Goal: Transaction & Acquisition: Purchase product/service

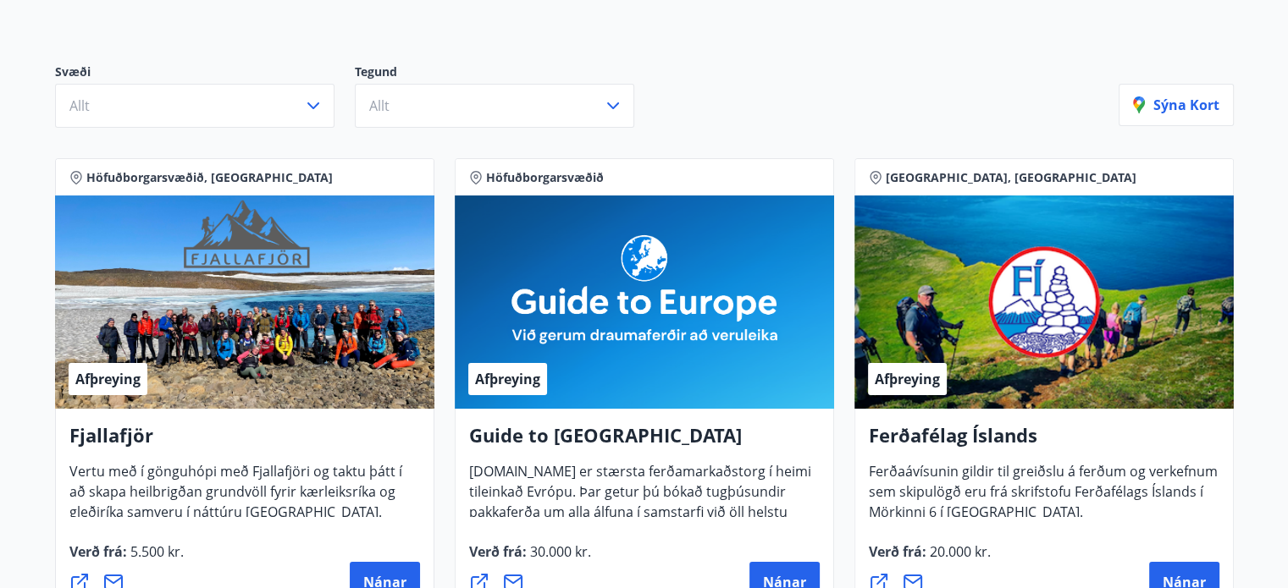
scroll to position [169, 0]
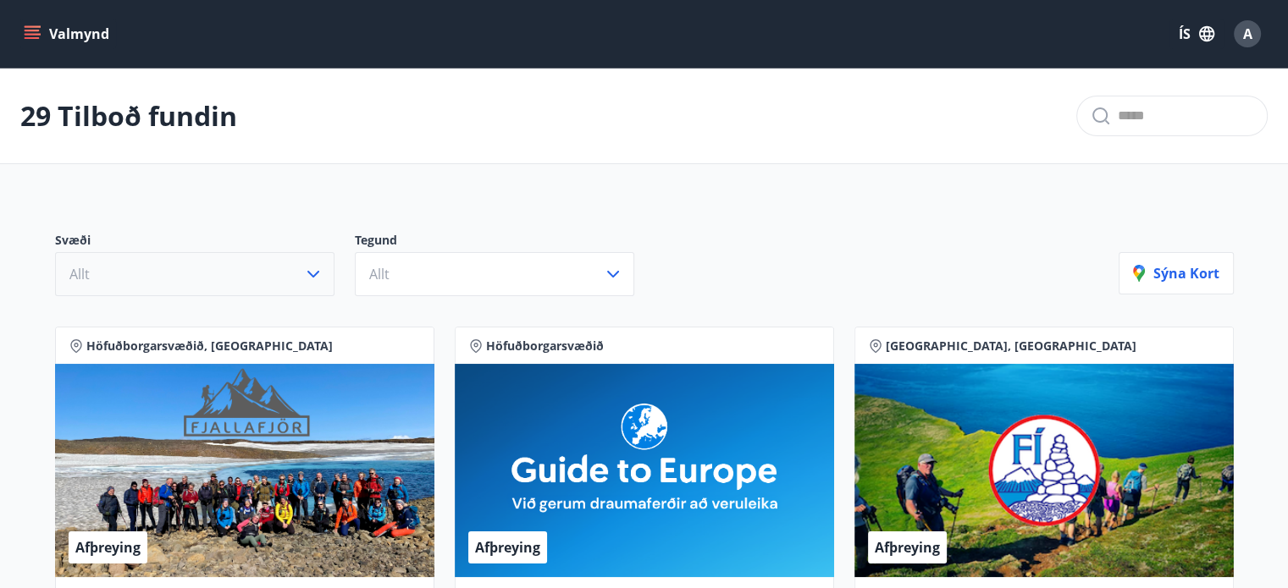
click at [224, 258] on button "Allt" at bounding box center [194, 274] width 279 height 44
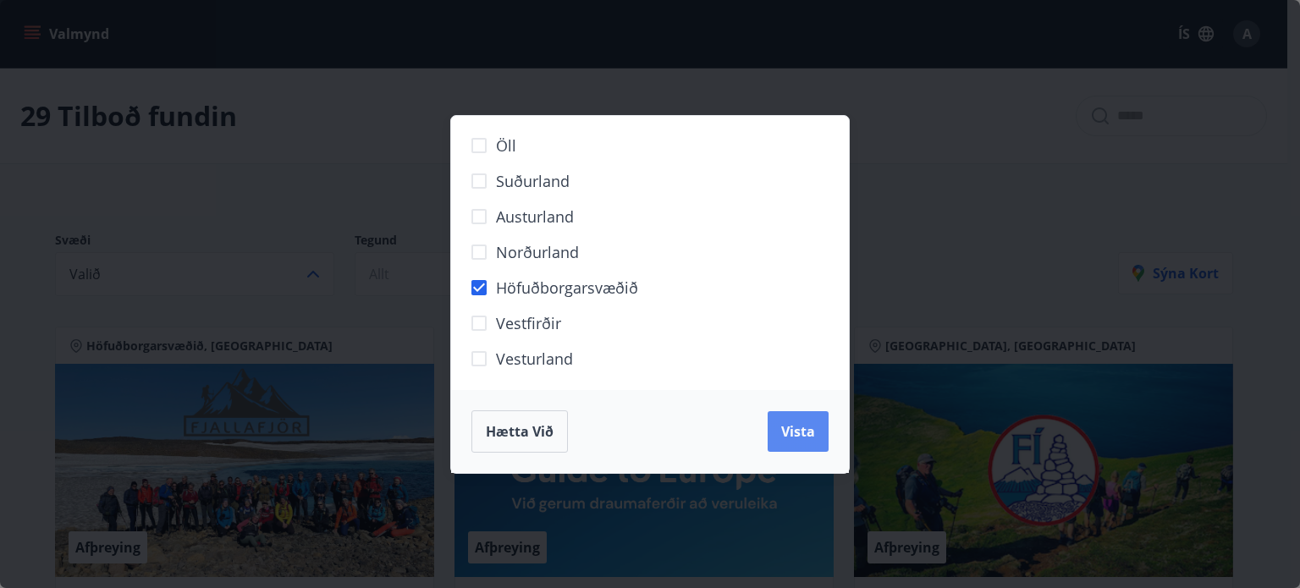
click at [778, 427] on button "Vista" at bounding box center [798, 431] width 61 height 41
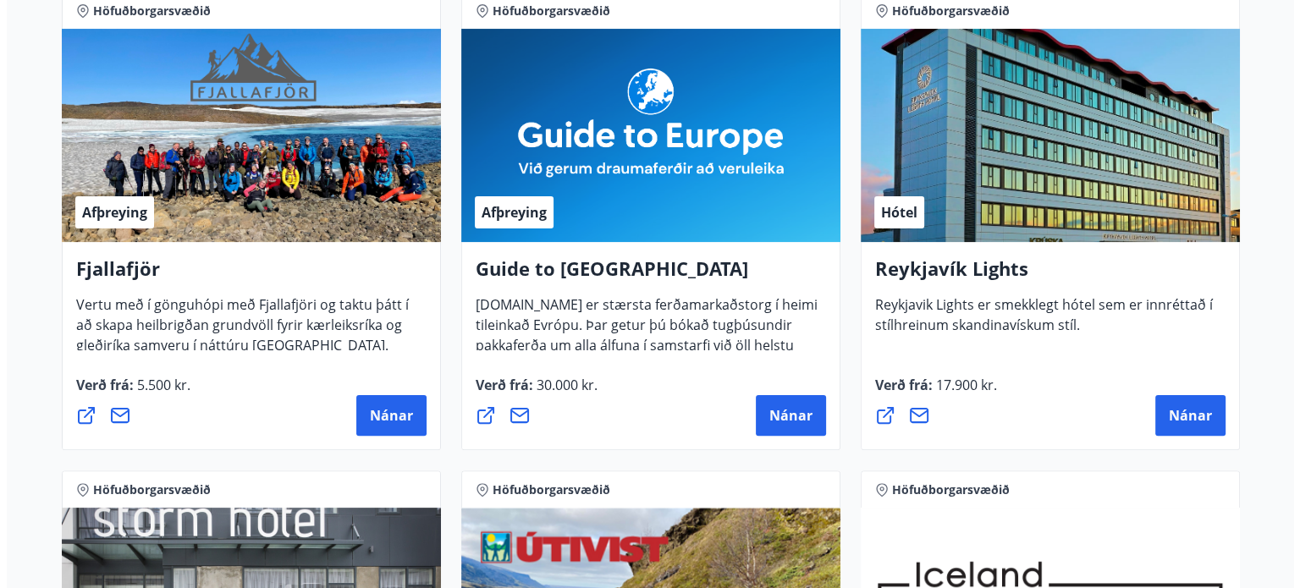
scroll to position [423, 0]
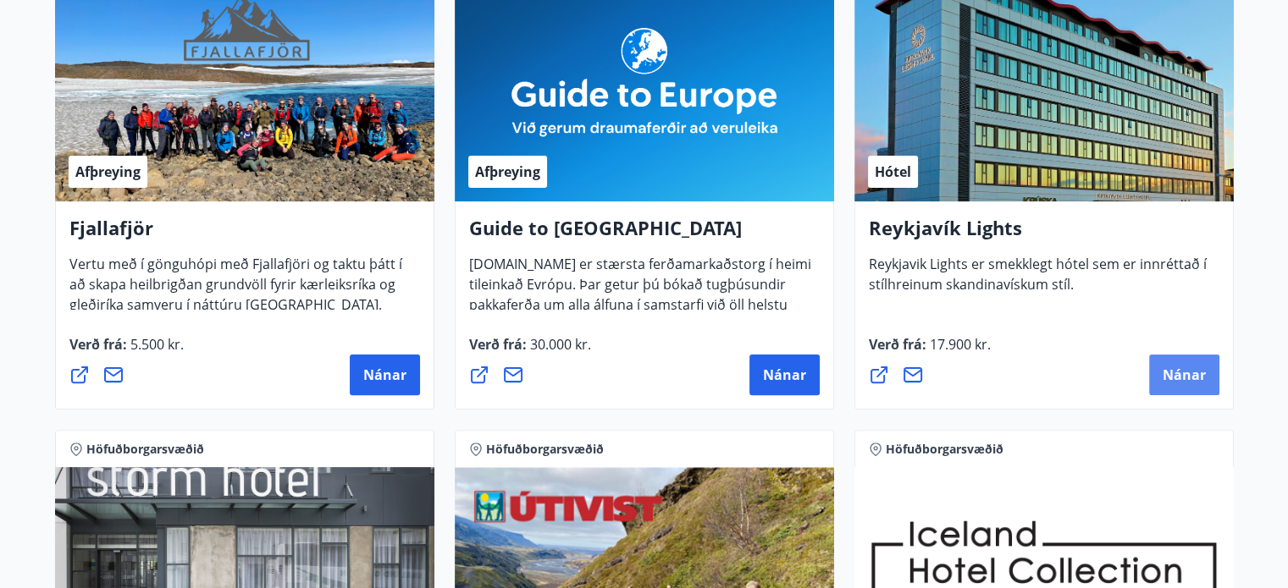
click at [1189, 383] on span "Nánar" at bounding box center [1183, 375] width 43 height 19
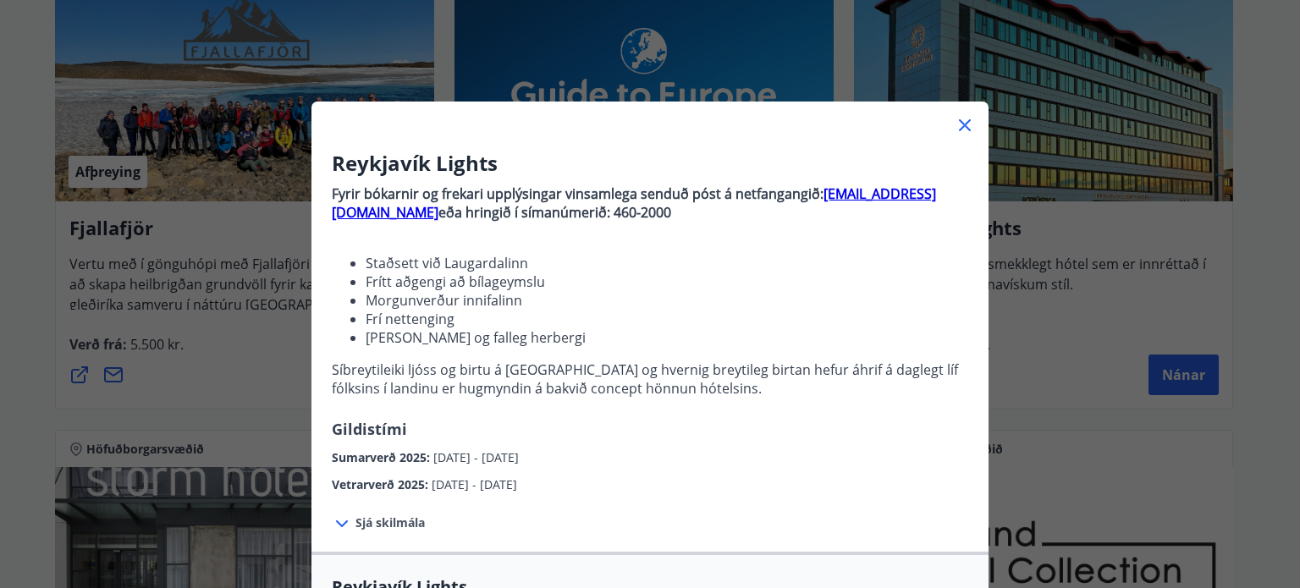
drag, startPoint x: 429, startPoint y: 462, endPoint x: 563, endPoint y: 455, distance: 133.9
click at [519, 456] on span "16.05.2025 - 30.09.2025" at bounding box center [475, 457] width 85 height 16
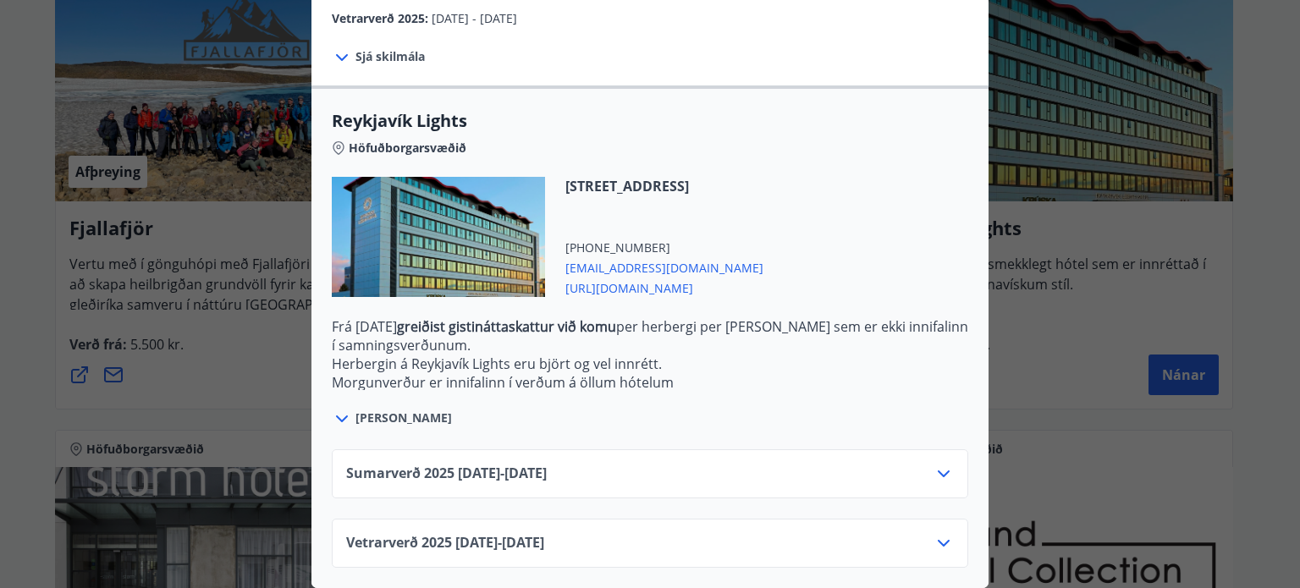
scroll to position [477, 0]
click at [587, 464] on div "Sumarverð 2025 16.05.25 - 30.09.25" at bounding box center [650, 481] width 608 height 34
click at [938, 471] on icon at bounding box center [944, 474] width 12 height 7
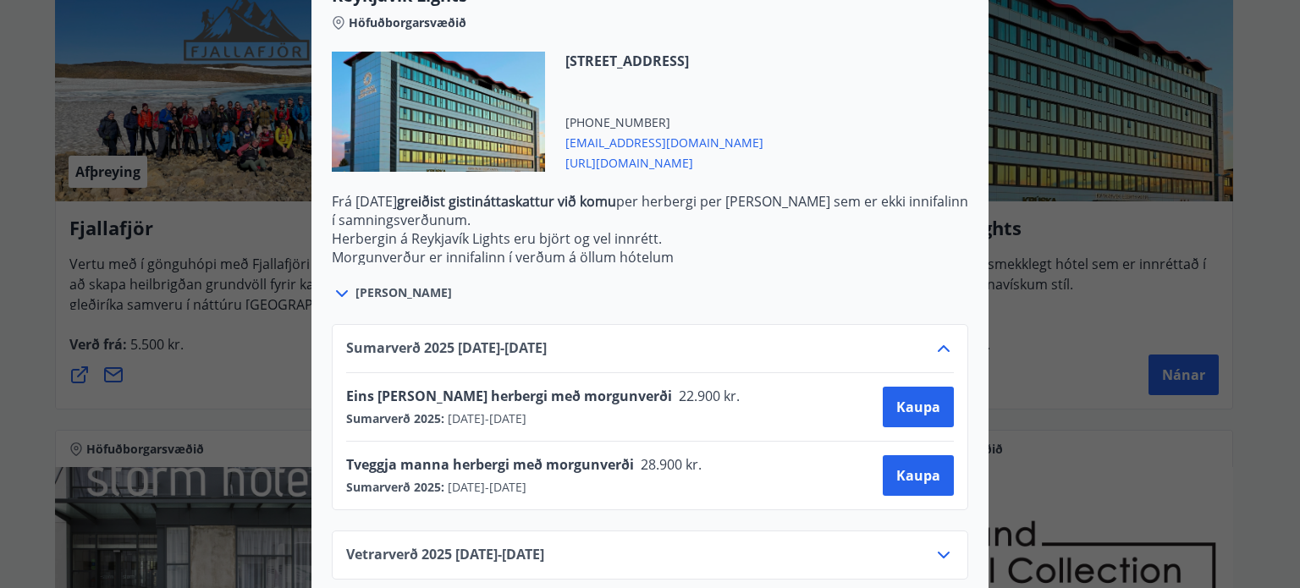
scroll to position [615, 0]
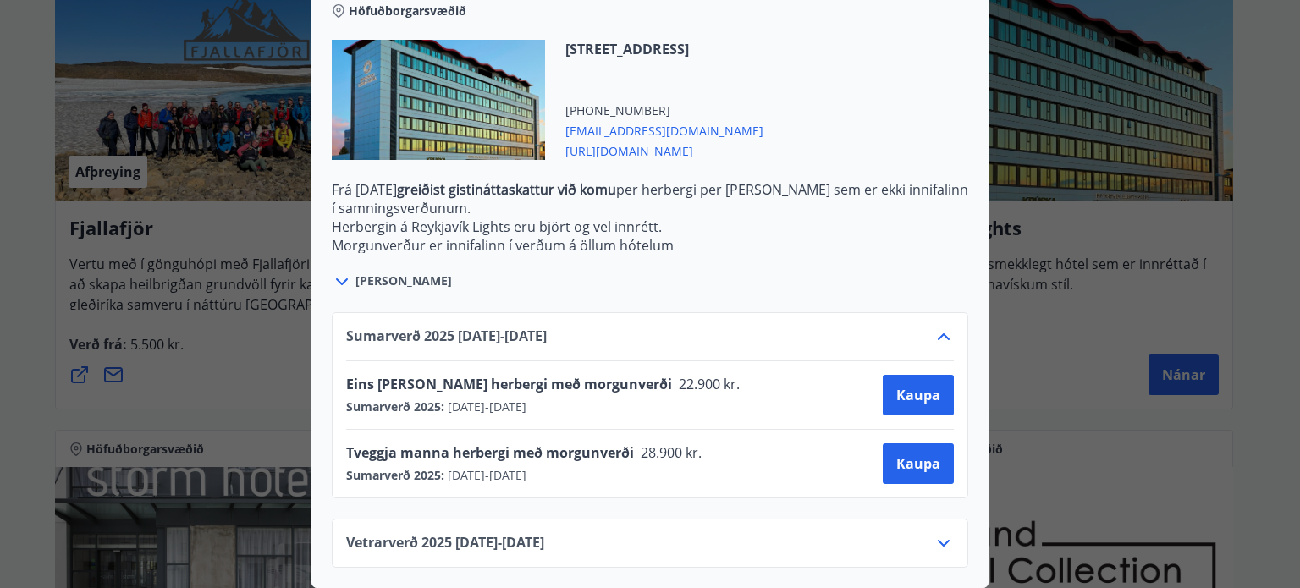
drag, startPoint x: 582, startPoint y: 460, endPoint x: 659, endPoint y: 477, distance: 78.9
click at [659, 477] on div "Tveggja manna herbergi með morgunverði 28.900 kr. Sumarverð 2025 : 16.05.2025 -…" at bounding box center [650, 464] width 608 height 68
click at [0, 378] on div "Reykjavík Lights Fyrir bókarnir og frekari upplýsingar vinsamlega senduð póst á…" at bounding box center [650, 294] width 1300 height 588
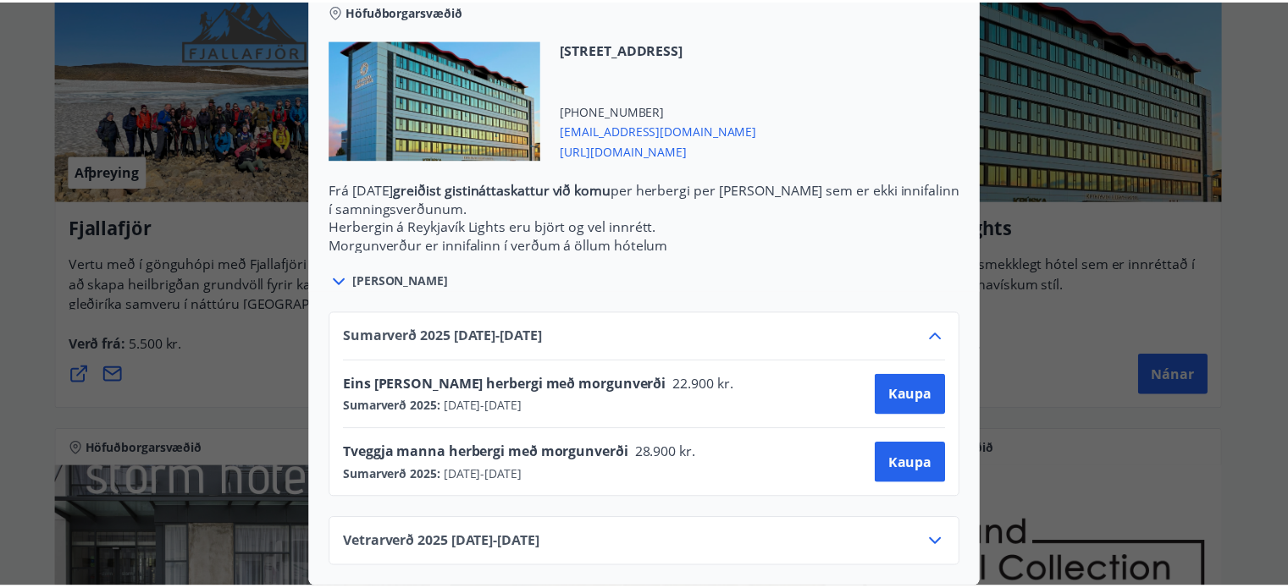
scroll to position [0, 0]
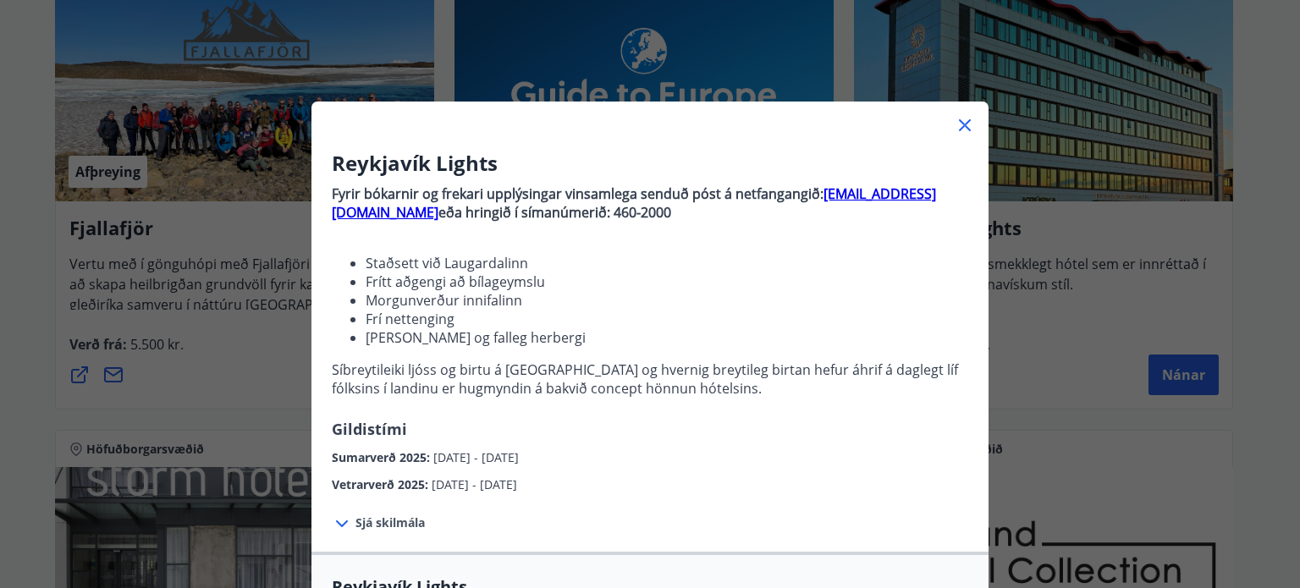
click at [37, 377] on div "Reykjavík Lights Fyrir bókarnir og frekari upplýsingar vinsamlega senduð póst á…" at bounding box center [650, 294] width 1300 height 588
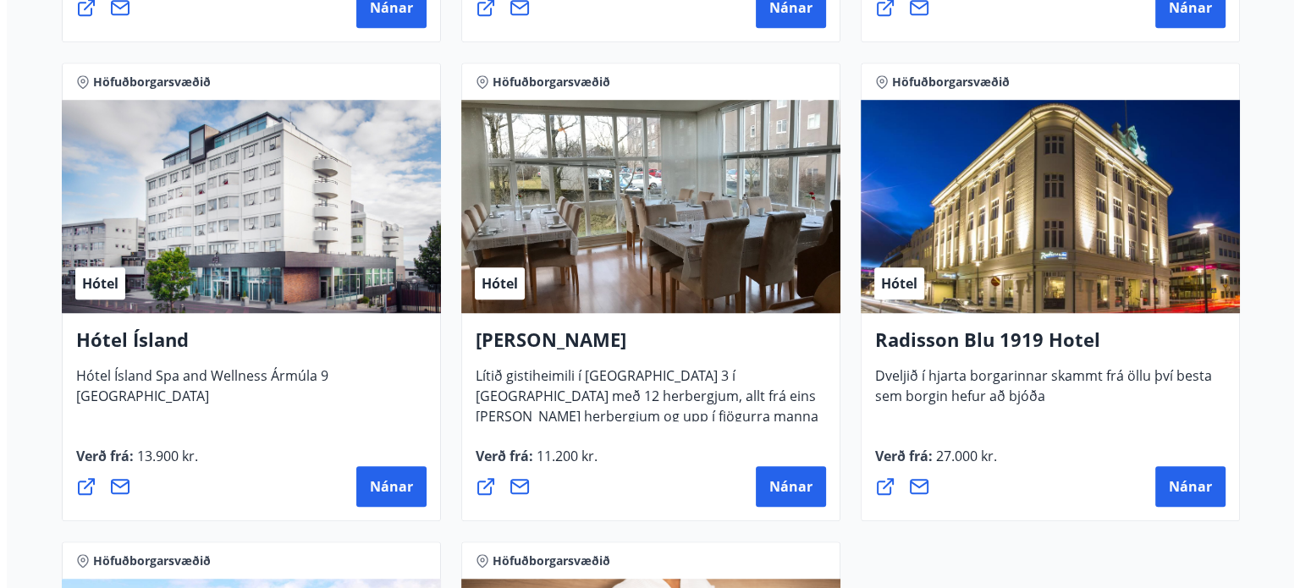
scroll to position [1778, 0]
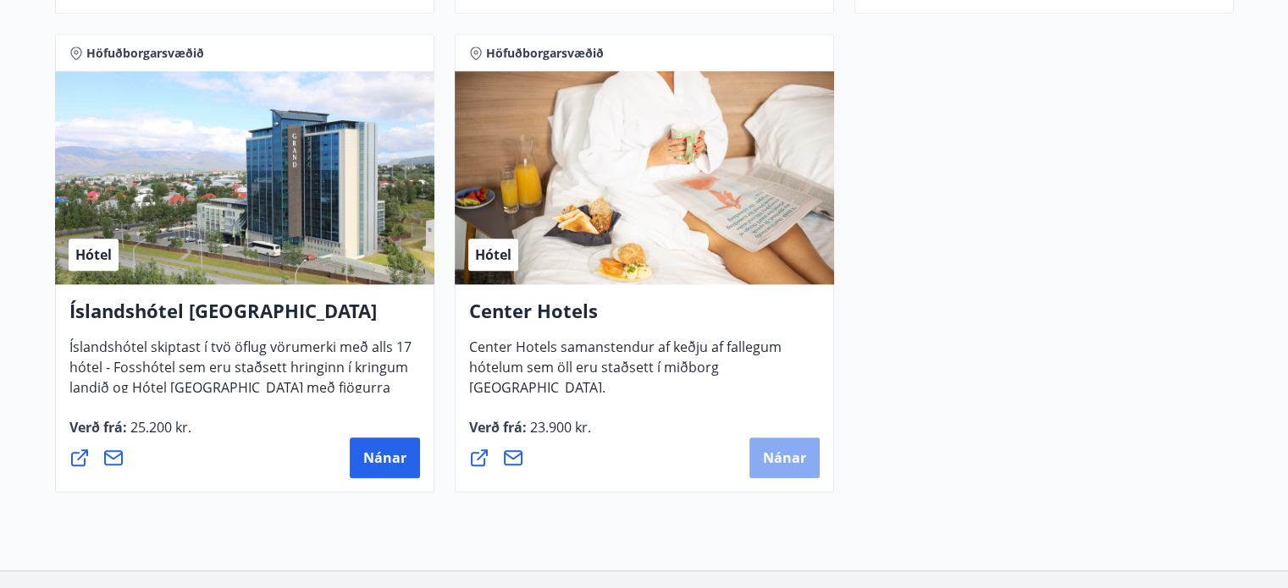
click at [758, 466] on button "Nánar" at bounding box center [784, 458] width 70 height 41
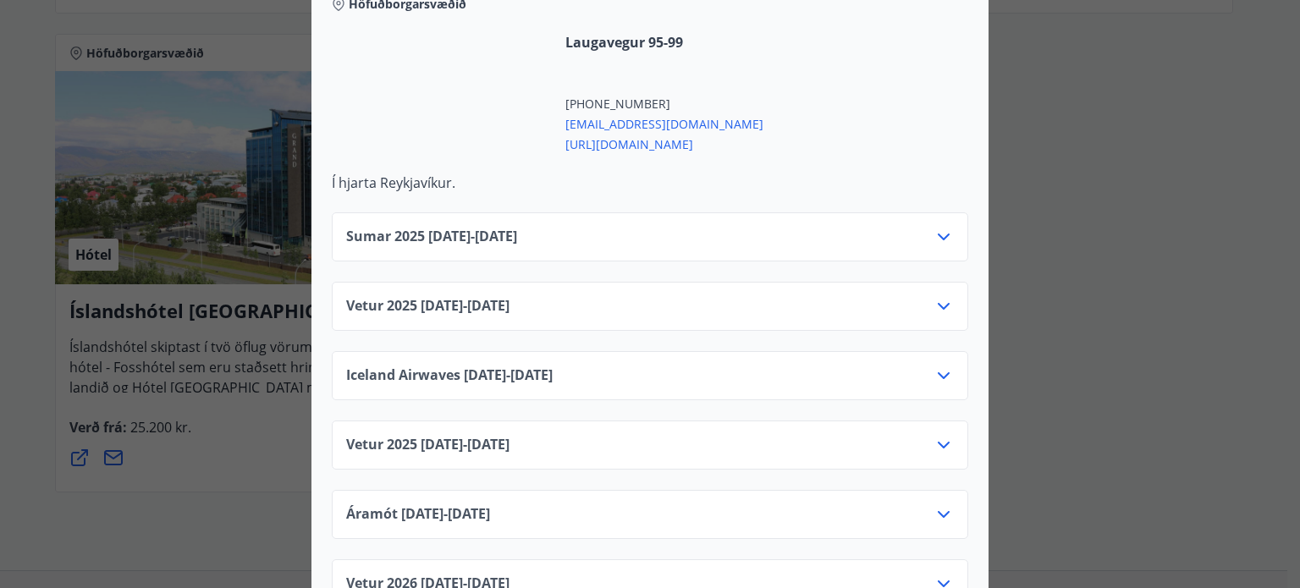
scroll to position [677, 0]
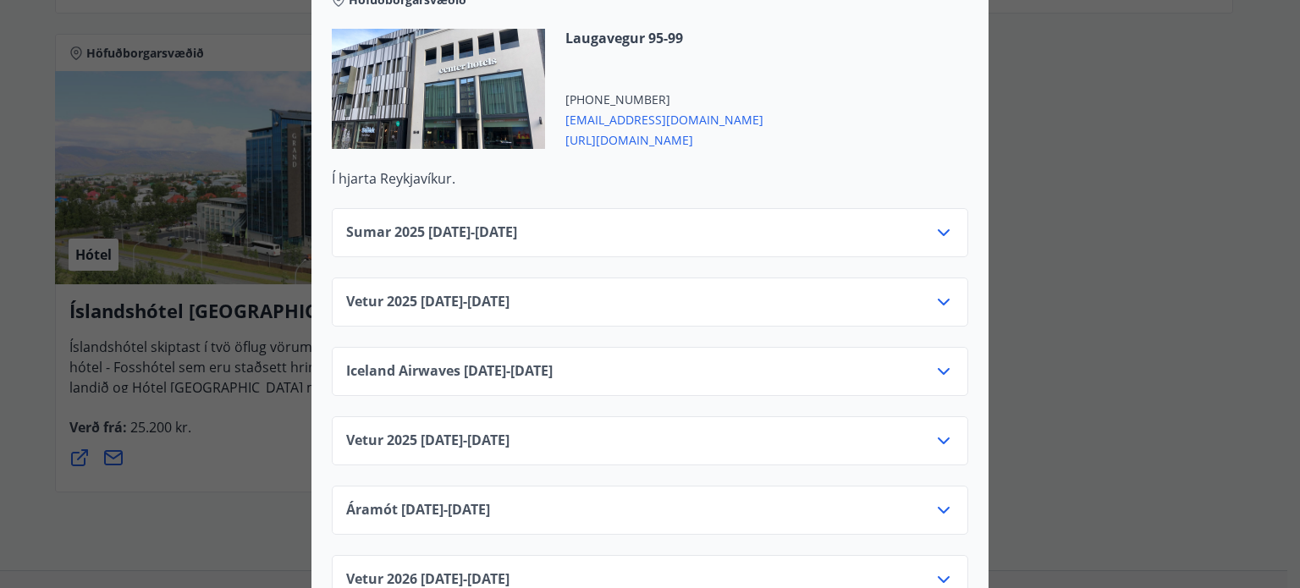
click at [938, 223] on icon at bounding box center [944, 233] width 20 height 20
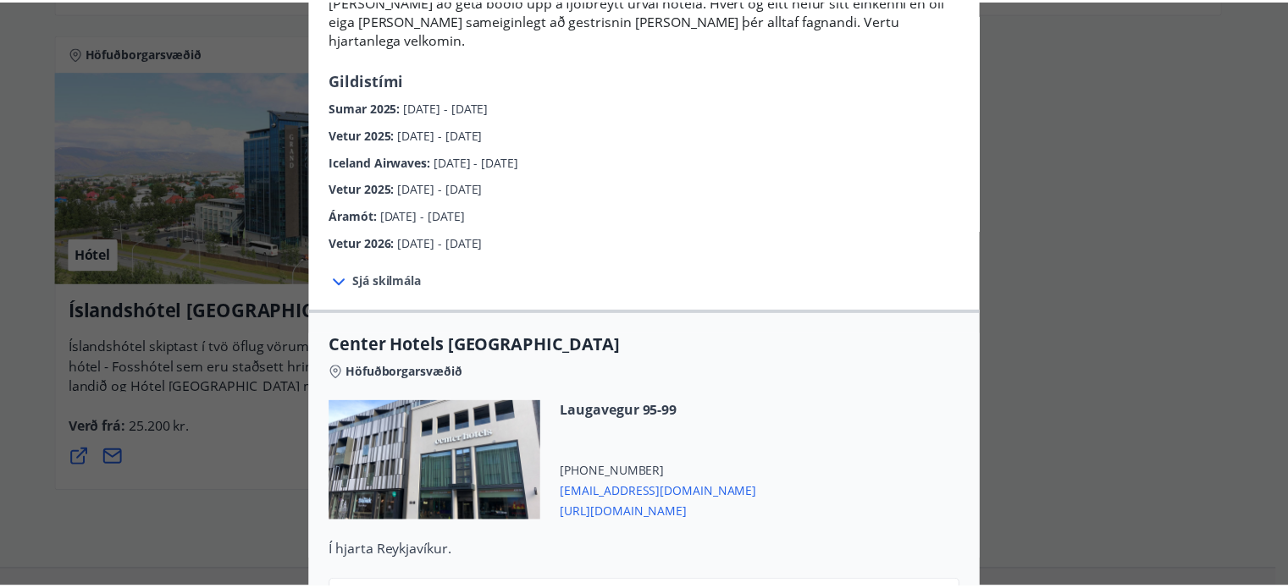
scroll to position [85, 0]
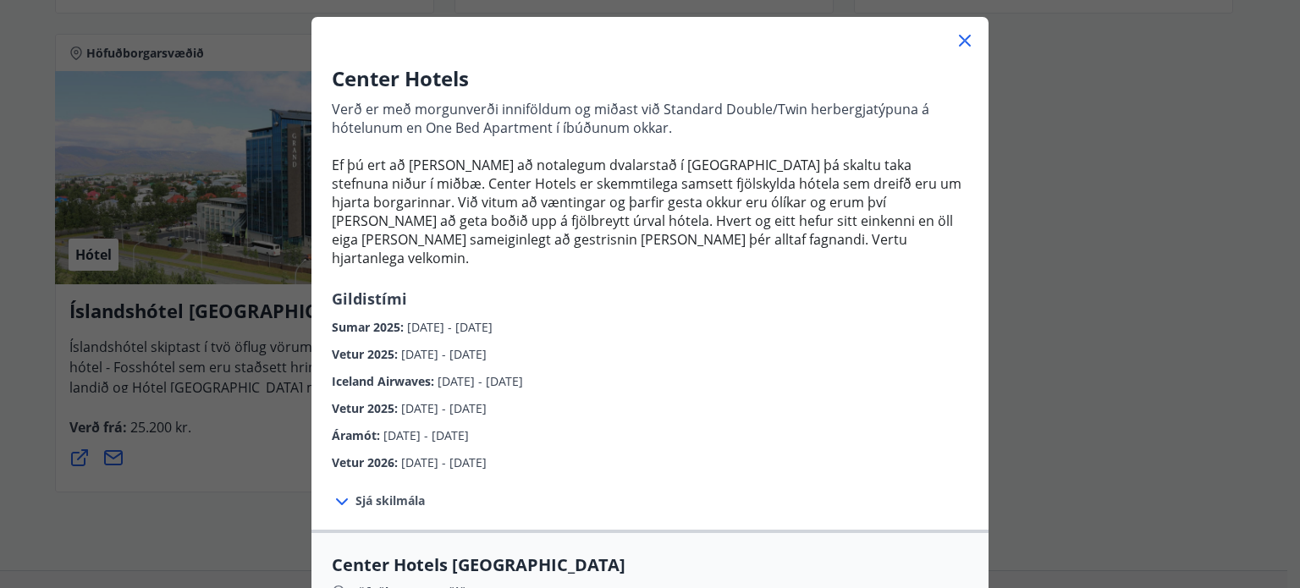
click at [962, 47] on icon at bounding box center [965, 40] width 20 height 20
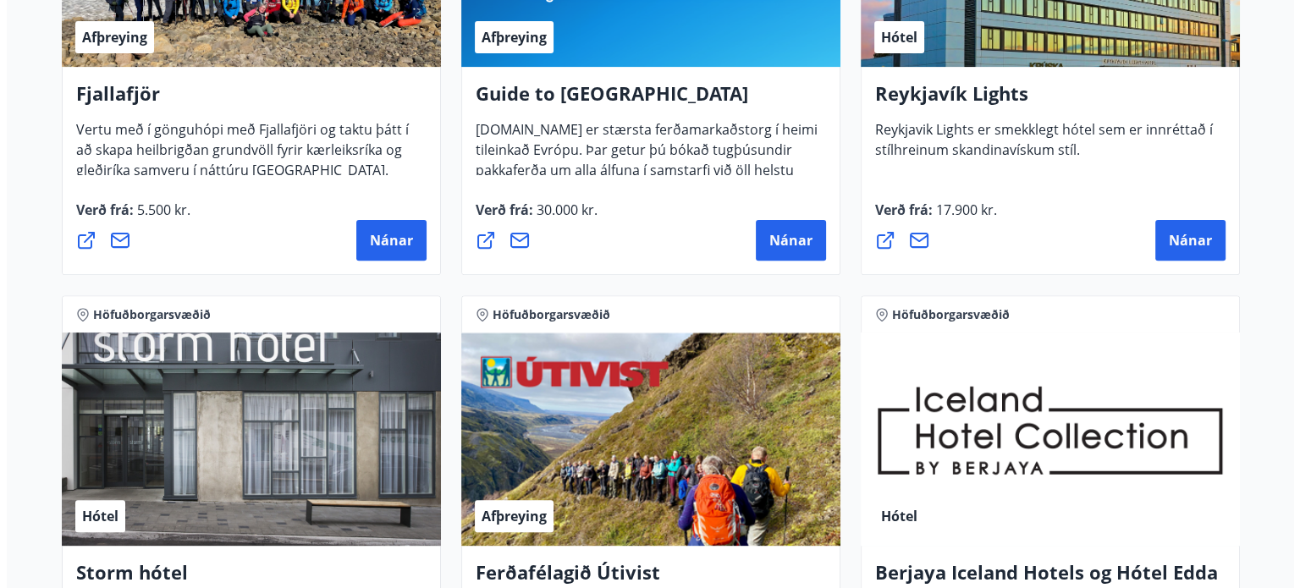
scroll to position [352, 0]
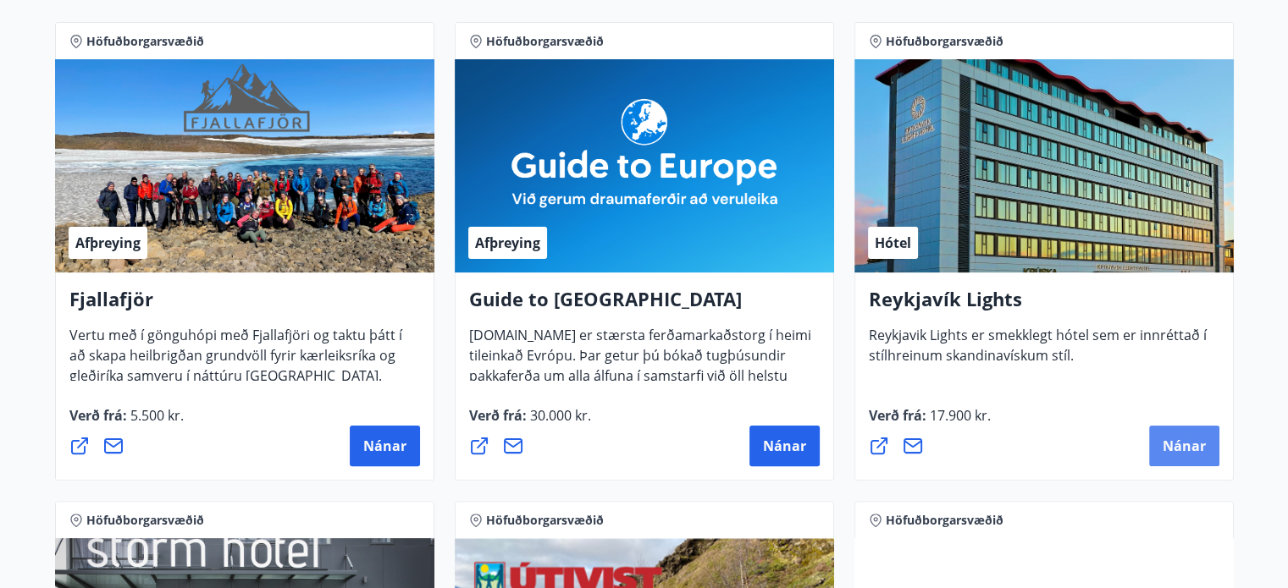
click at [1178, 441] on span "Nánar" at bounding box center [1183, 446] width 43 height 19
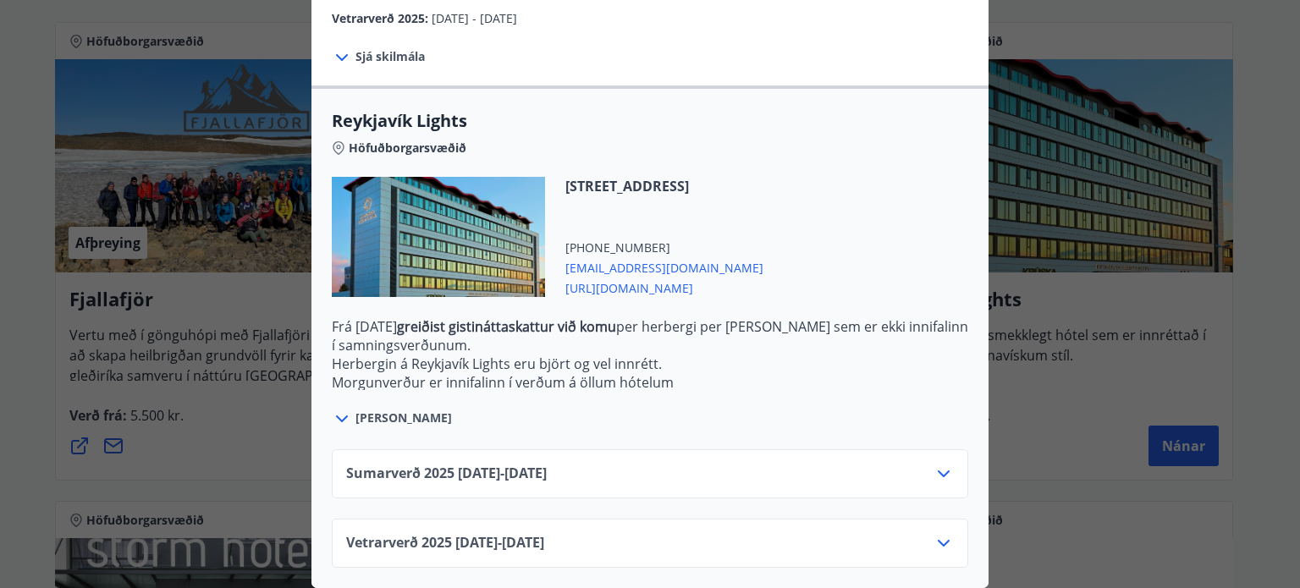
scroll to position [477, 0]
click at [943, 466] on icon at bounding box center [944, 474] width 20 height 20
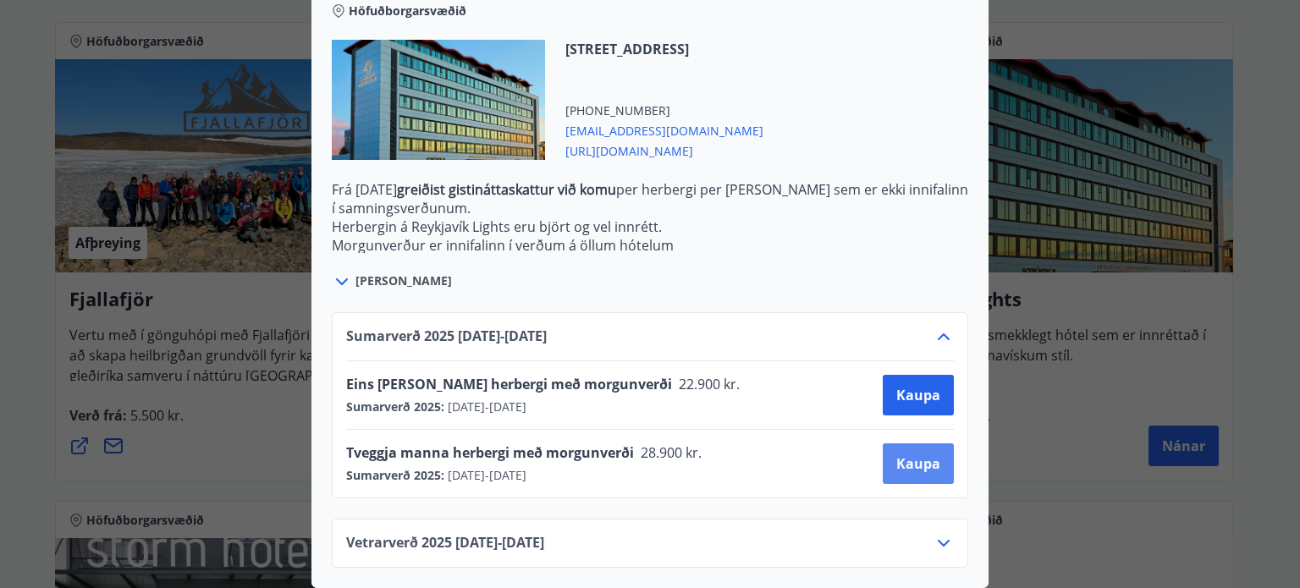
scroll to position [615, 0]
click at [896, 455] on span "Kaupa" at bounding box center [918, 464] width 44 height 19
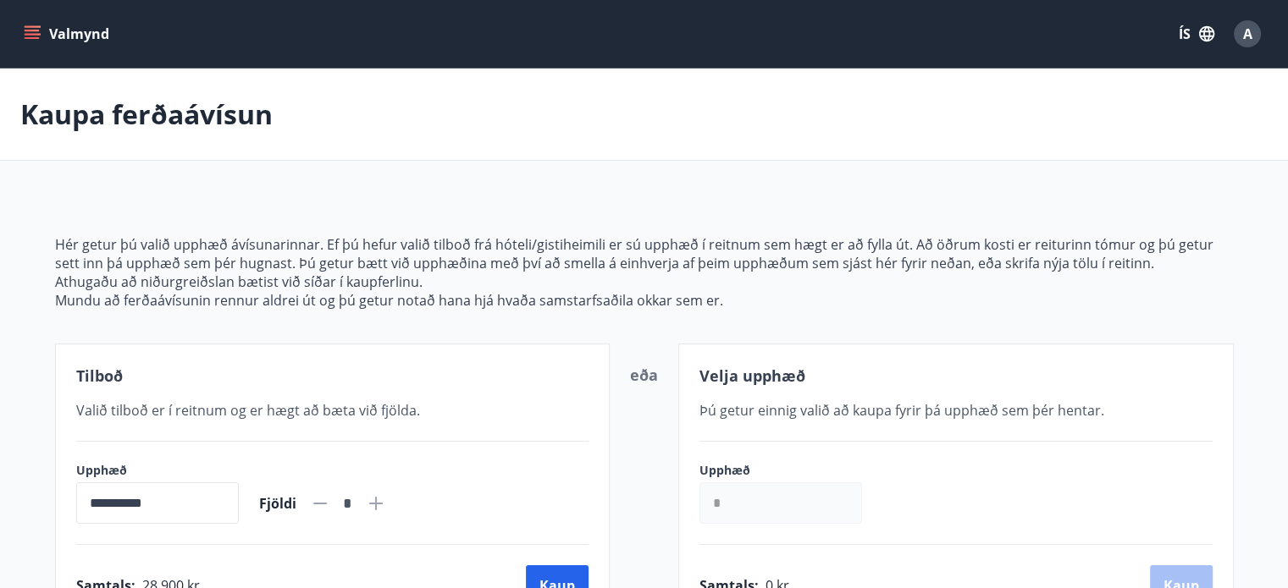
scroll to position [2, 0]
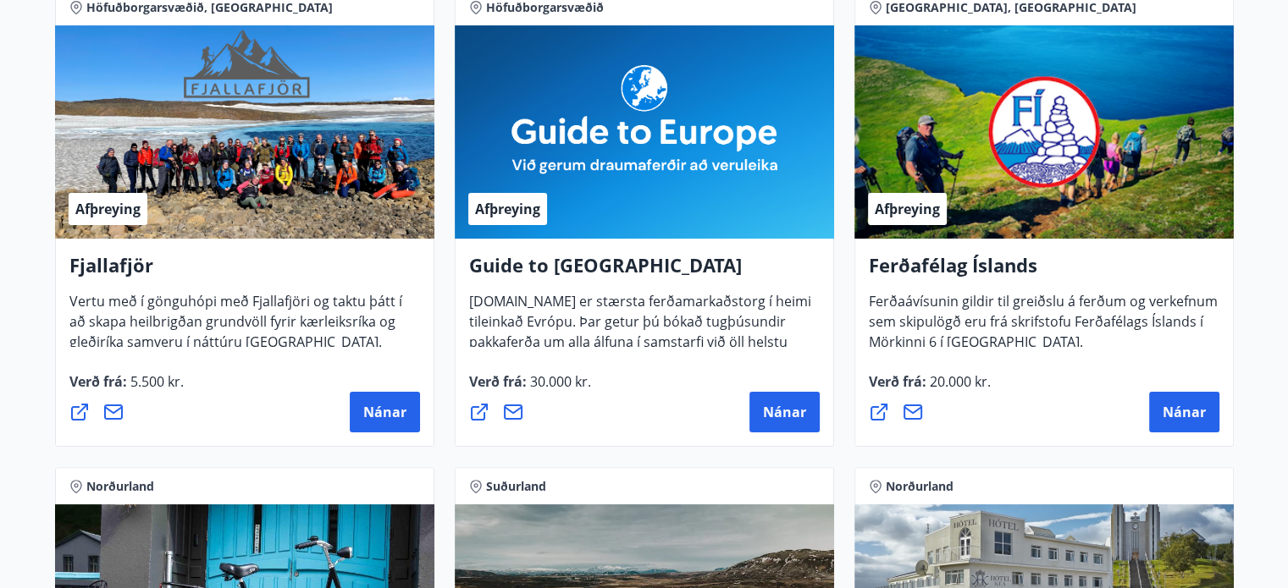
scroll to position [762, 0]
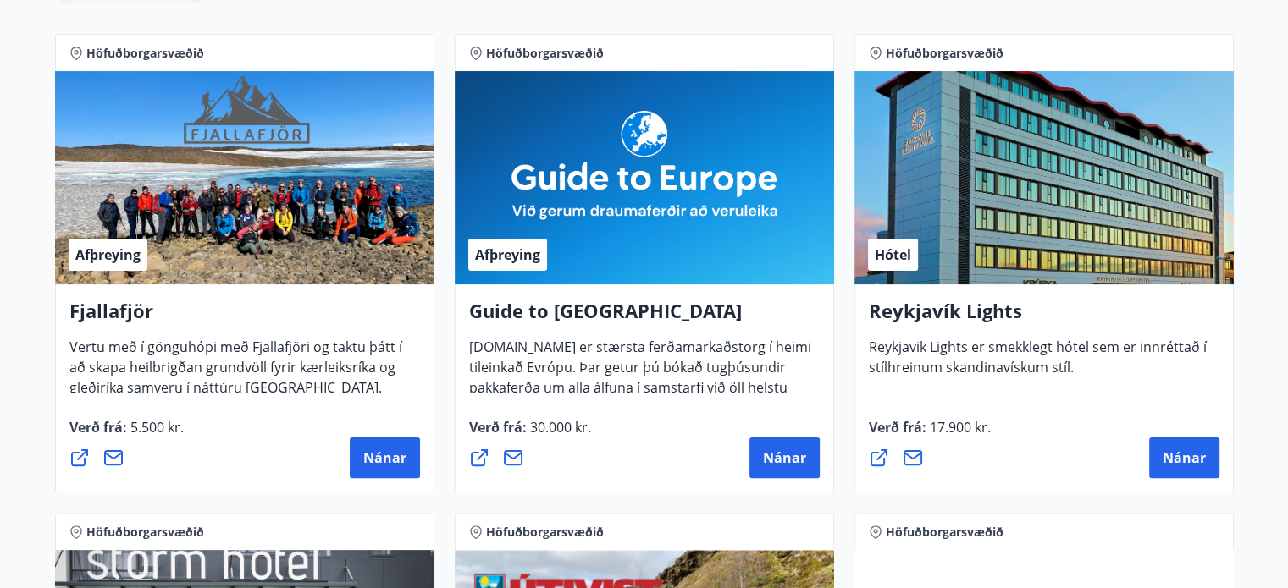
scroll to position [764, 0]
